Goal: Task Accomplishment & Management: Manage account settings

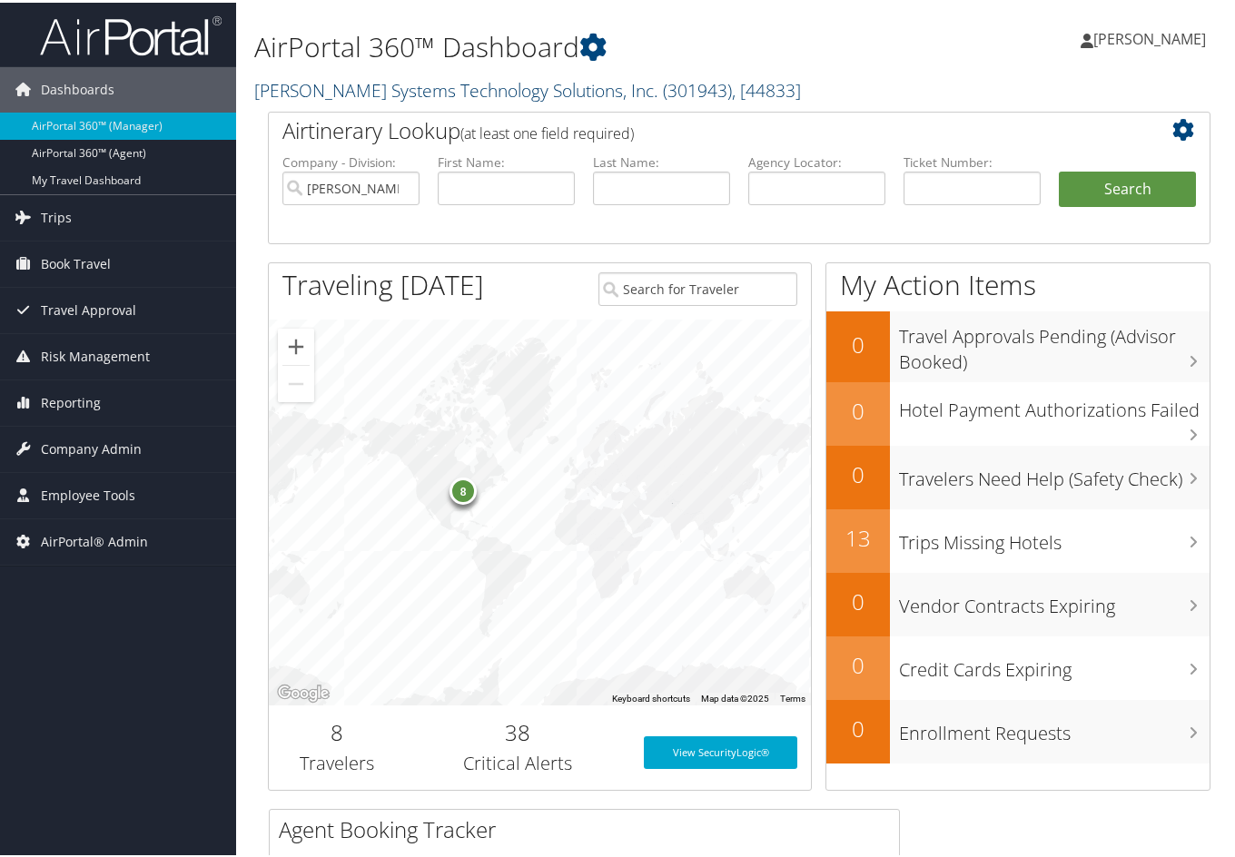
click at [323, 81] on link "[PERSON_NAME] Systems Technology Solutions, Inc. ( 301943 ) , [ 44833 ]" at bounding box center [527, 87] width 547 height 25
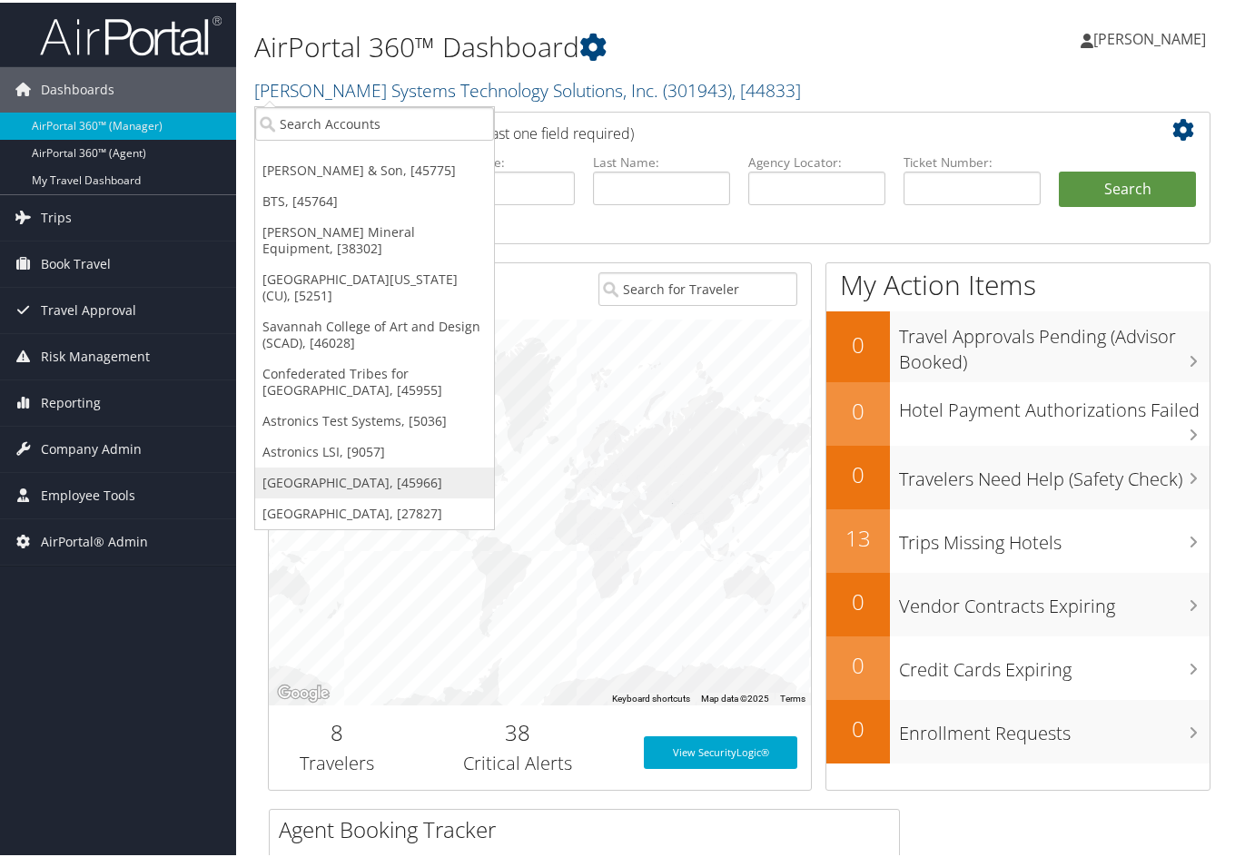
click at [363, 465] on link "[GEOGRAPHIC_DATA], [45966]" at bounding box center [374, 480] width 239 height 31
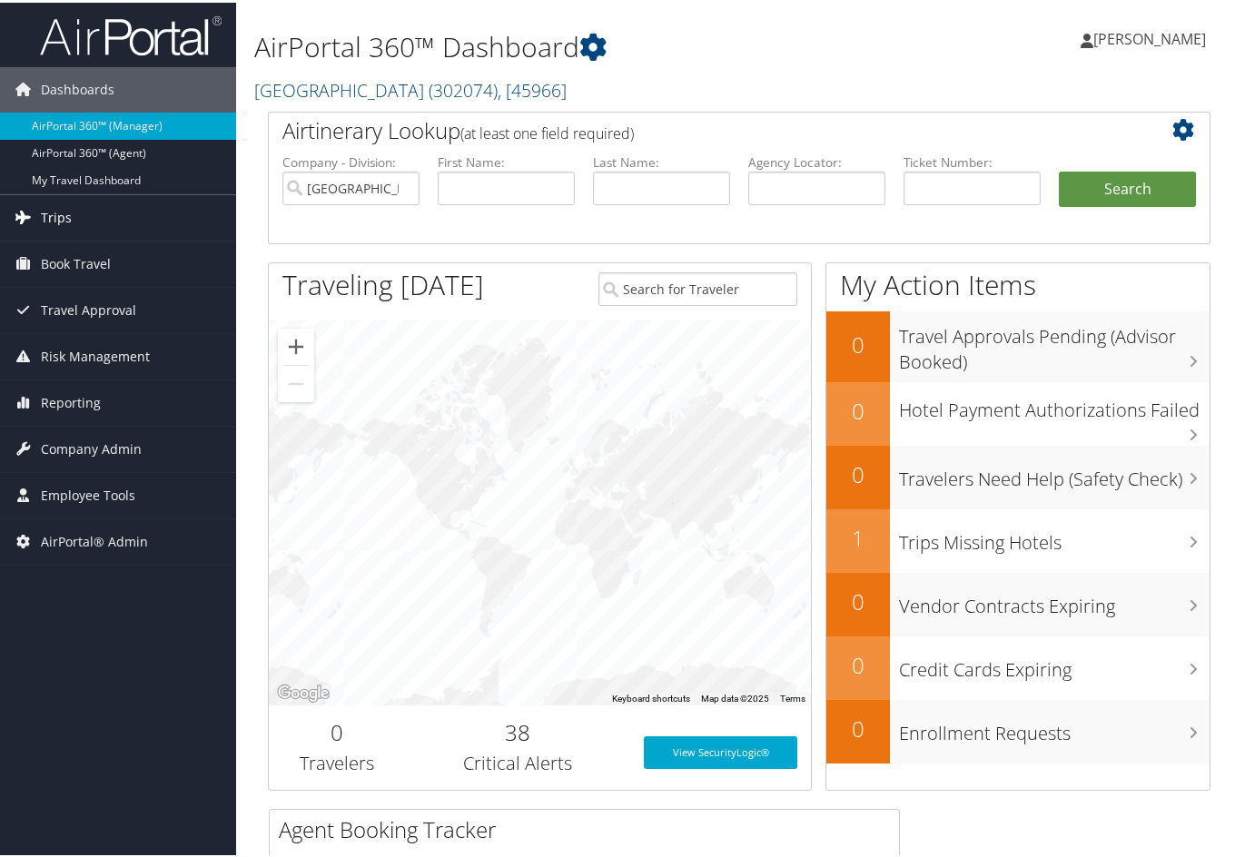
click at [69, 207] on span "Trips" at bounding box center [56, 214] width 31 height 45
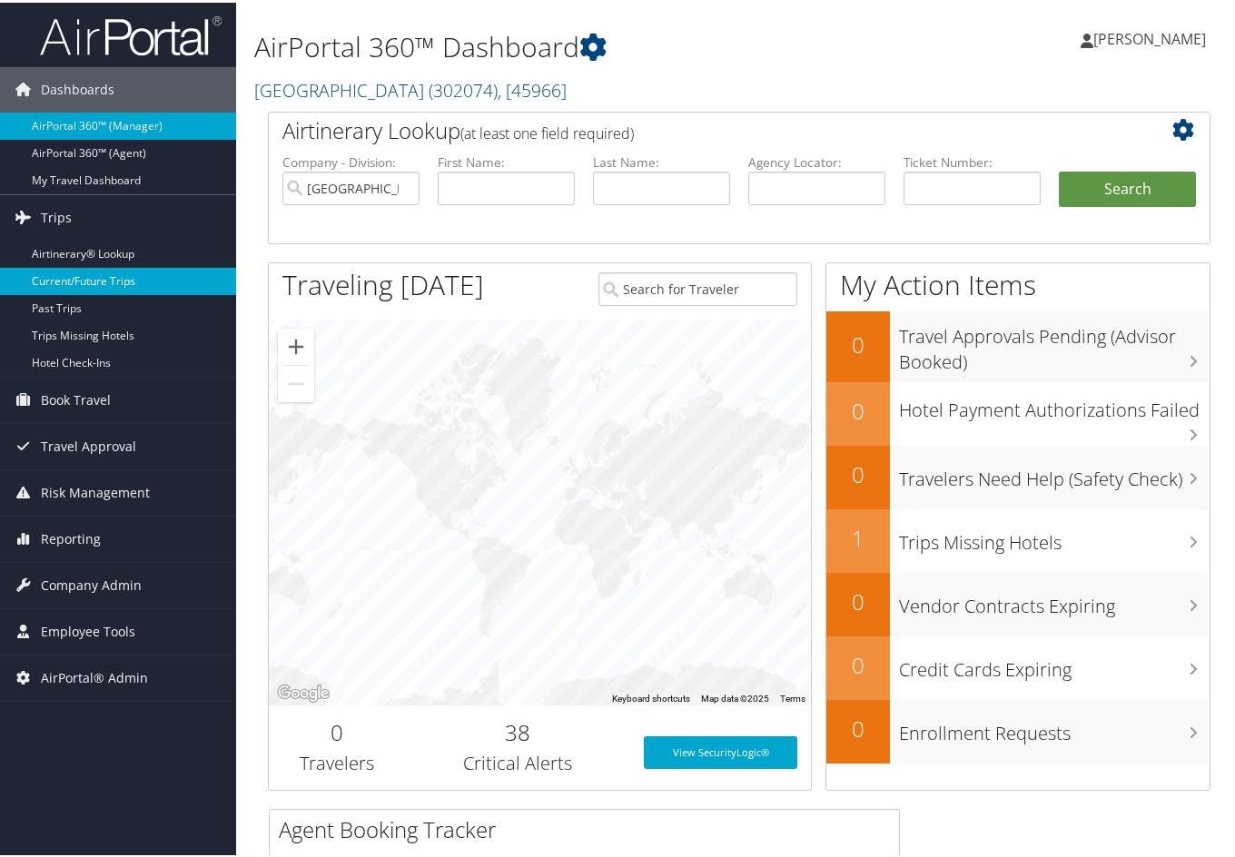
click at [90, 273] on link "Current/Future Trips" at bounding box center [118, 278] width 236 height 27
